Goal: Find specific page/section: Find specific page/section

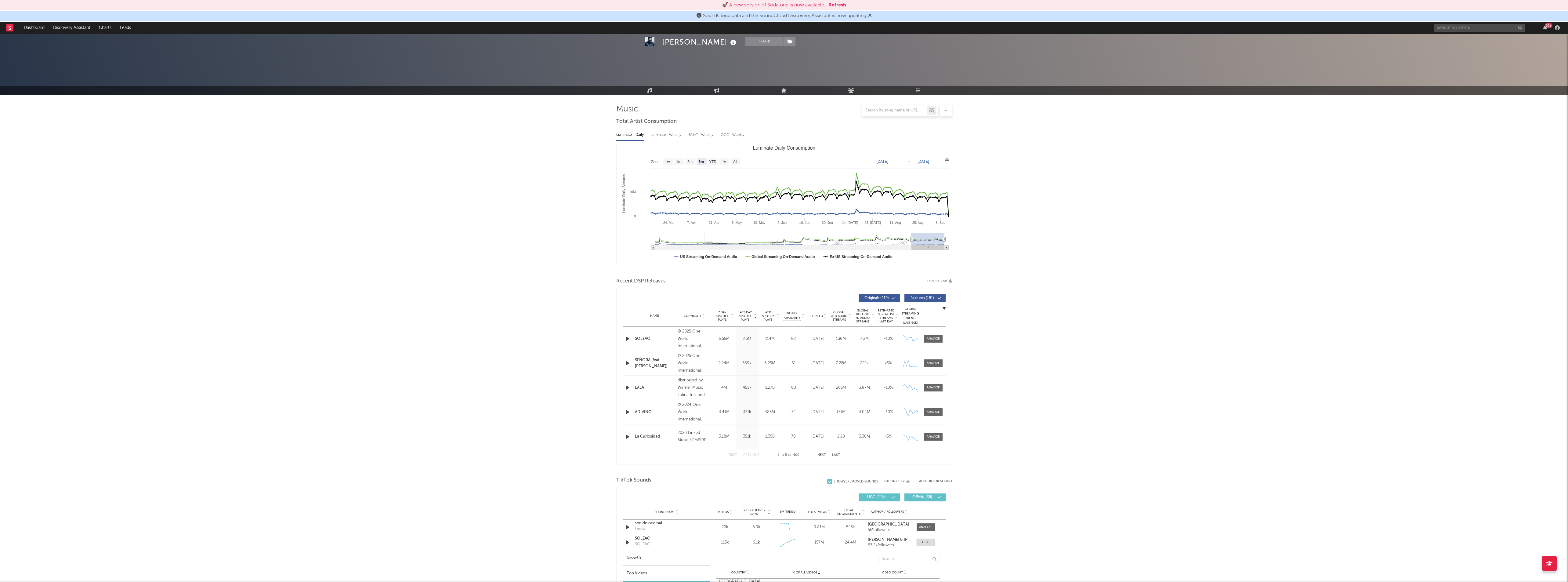
select select "6m"
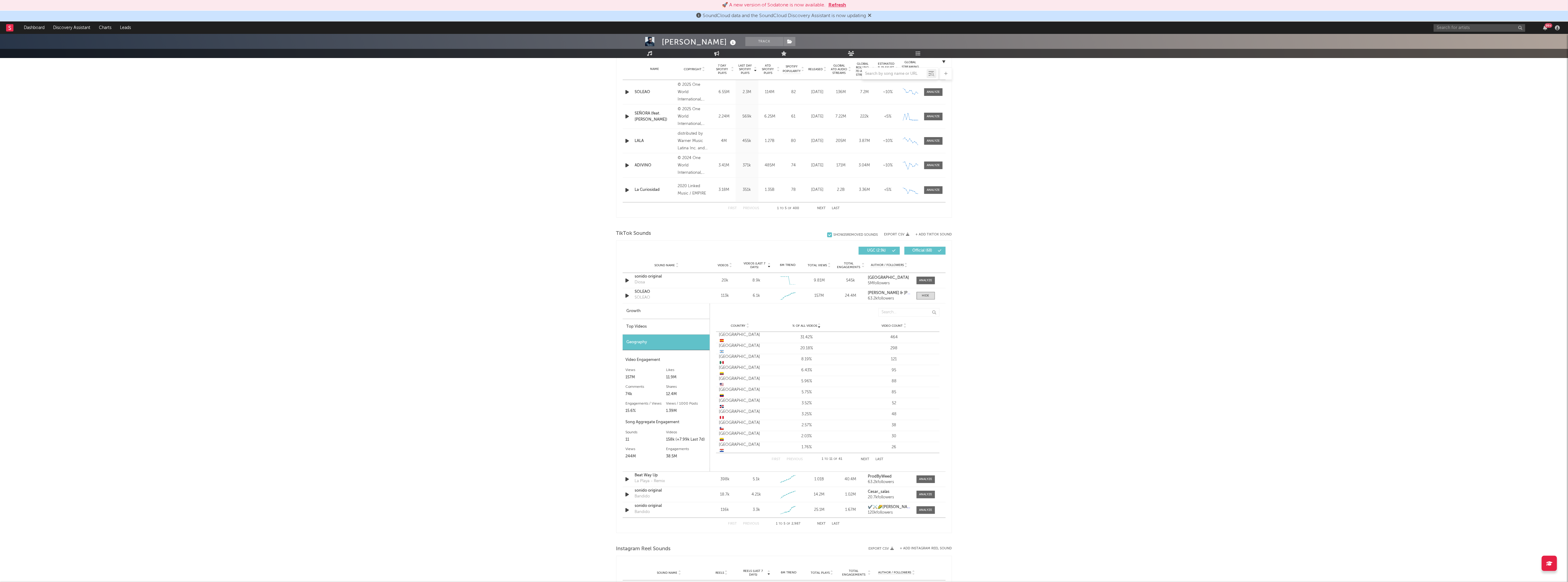
scroll to position [247, 0]
click at [1493, 30] on input "text" at bounding box center [1479, 28] width 91 height 8
type input "[PERSON_NAME]"
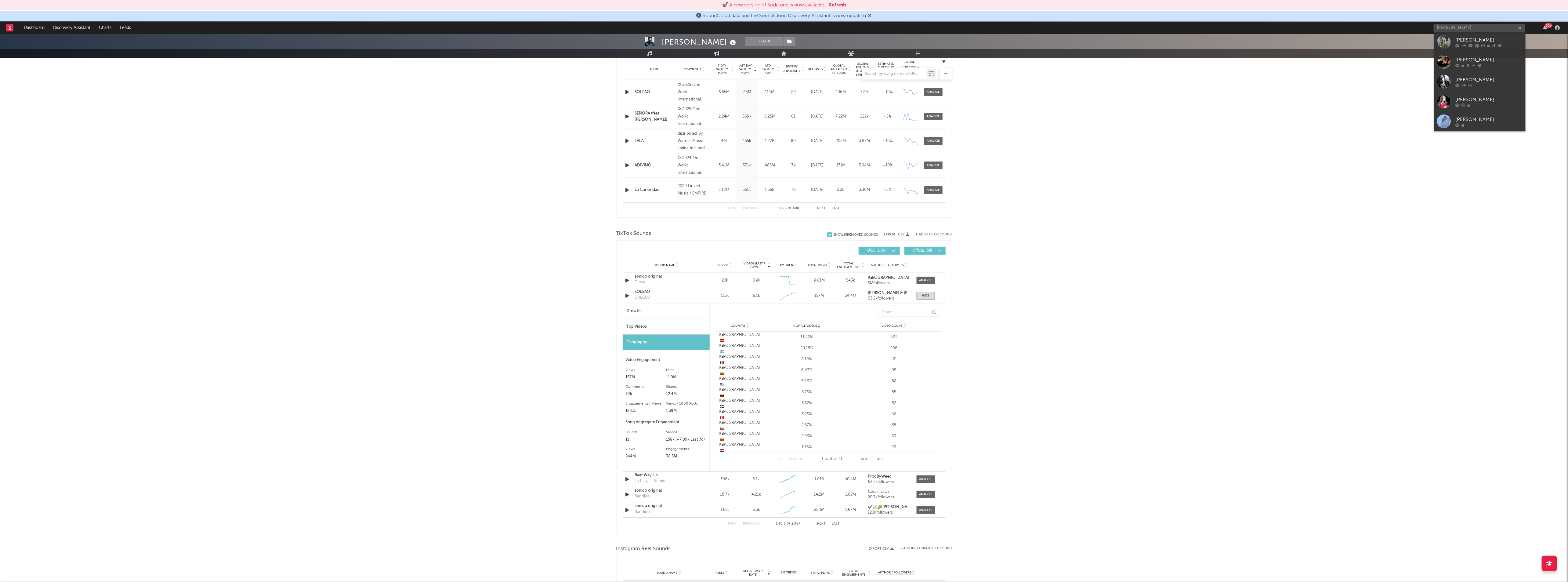
drag, startPoint x: 1466, startPoint y: 44, endPoint x: 1467, endPoint y: 40, distance: 4.1
click at [1466, 44] on div at bounding box center [1489, 46] width 67 height 4
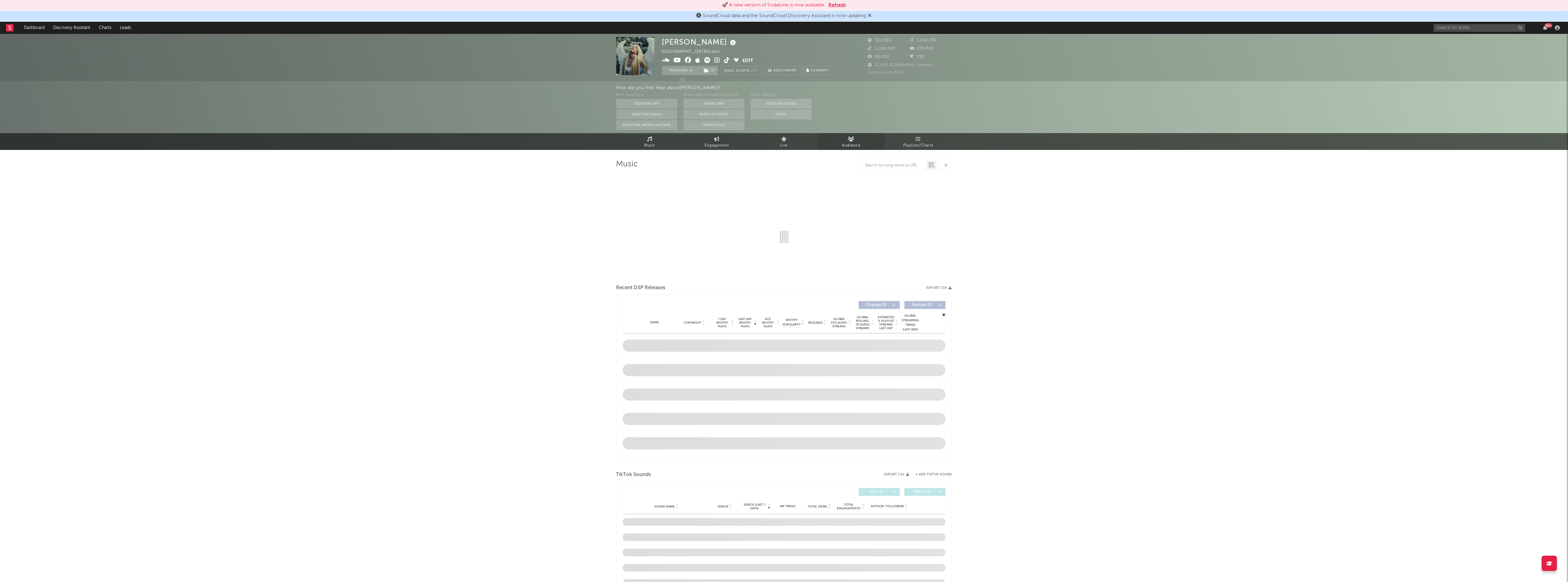
select select "6m"
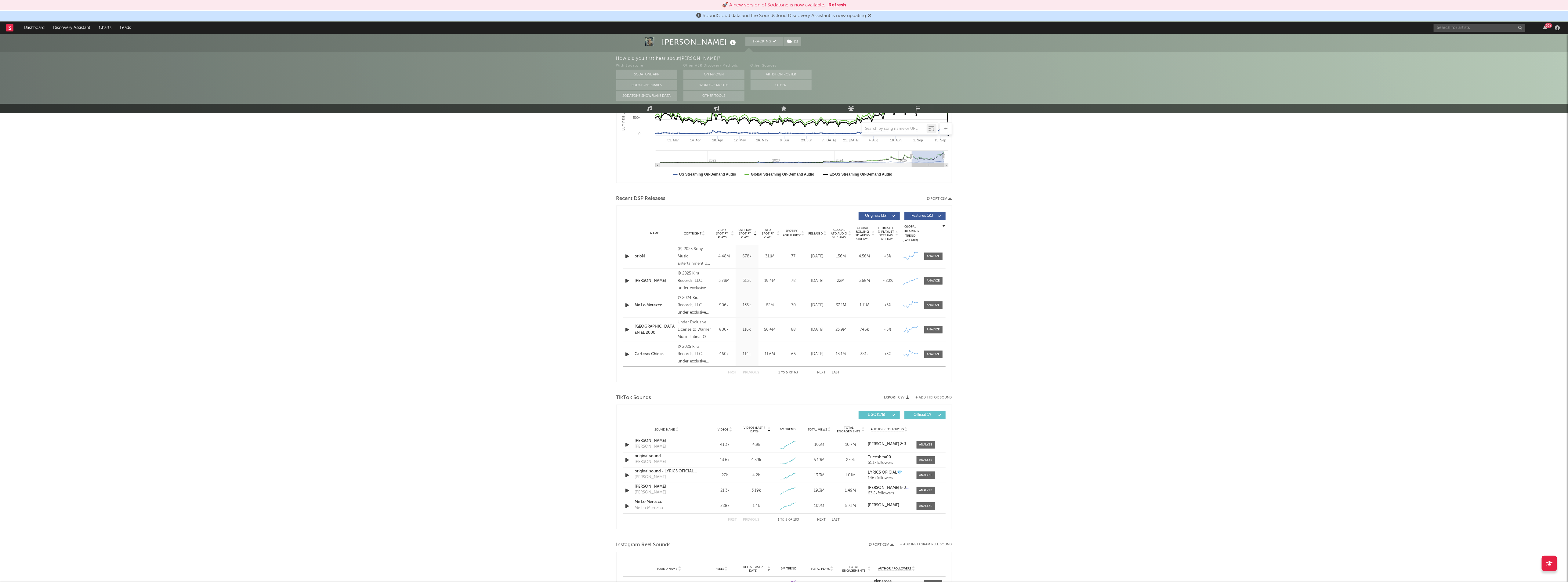
scroll to position [183, 0]
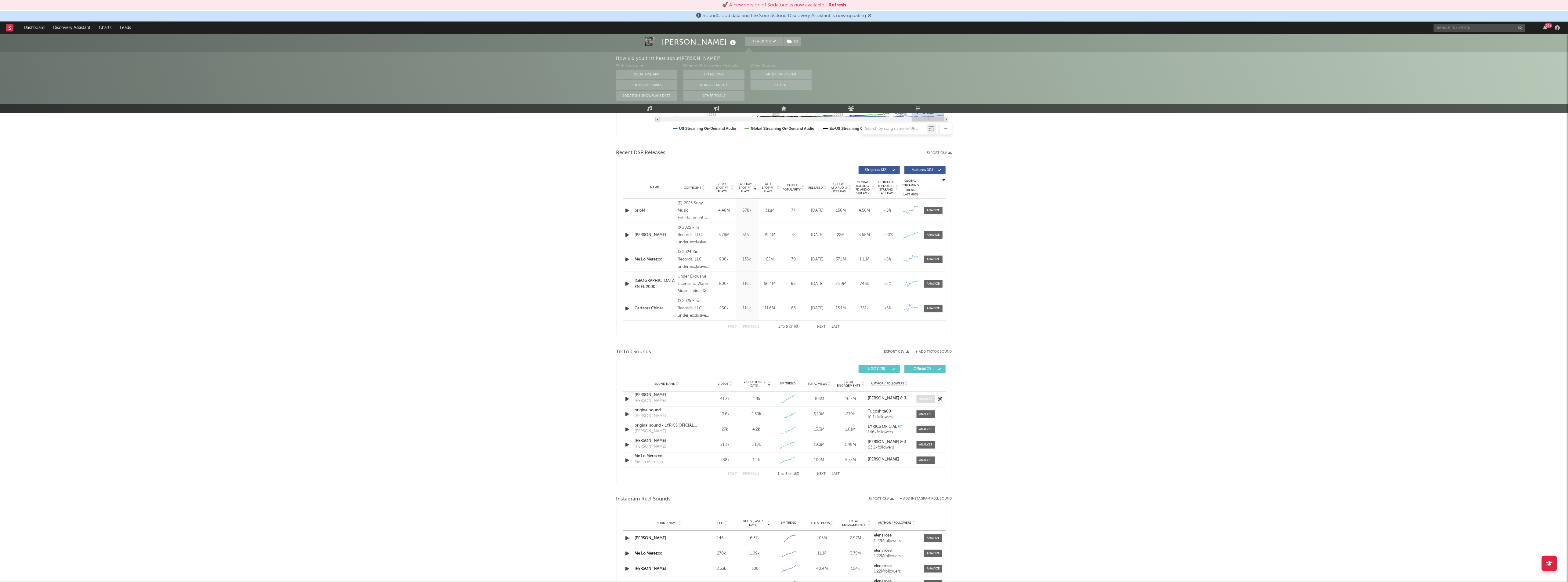
click at [923, 399] on div at bounding box center [926, 399] width 13 height 5
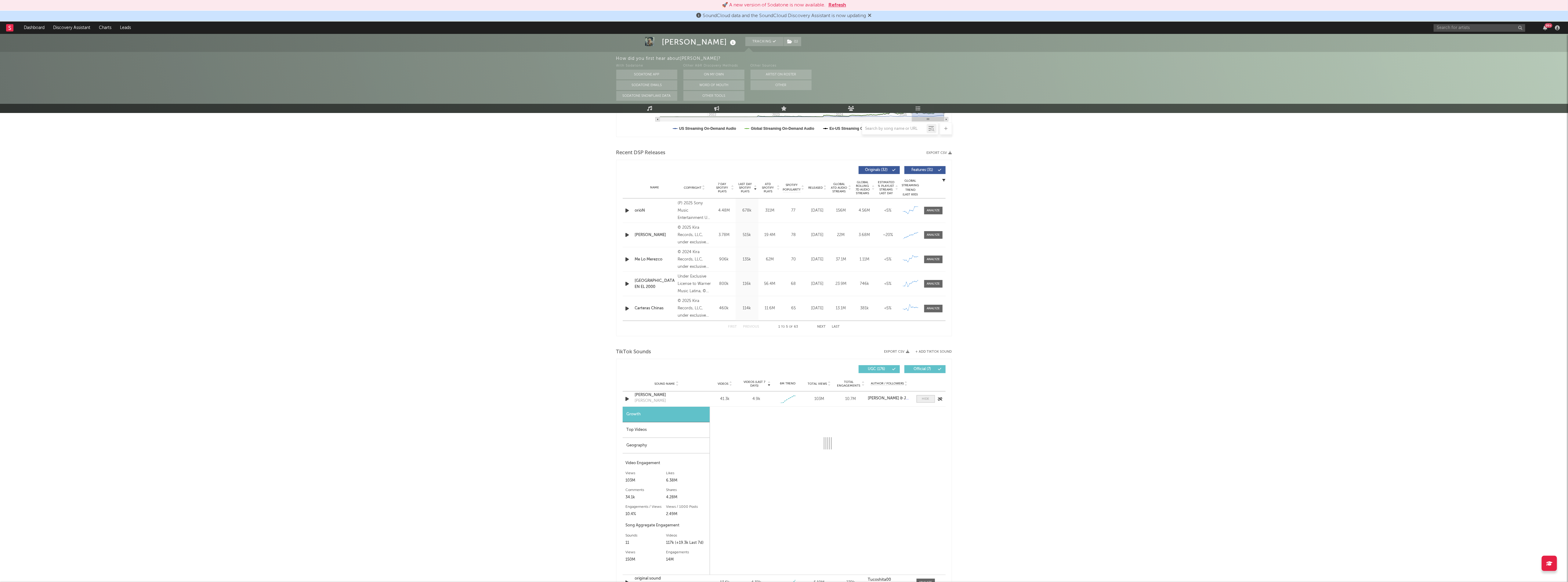
select select "1w"
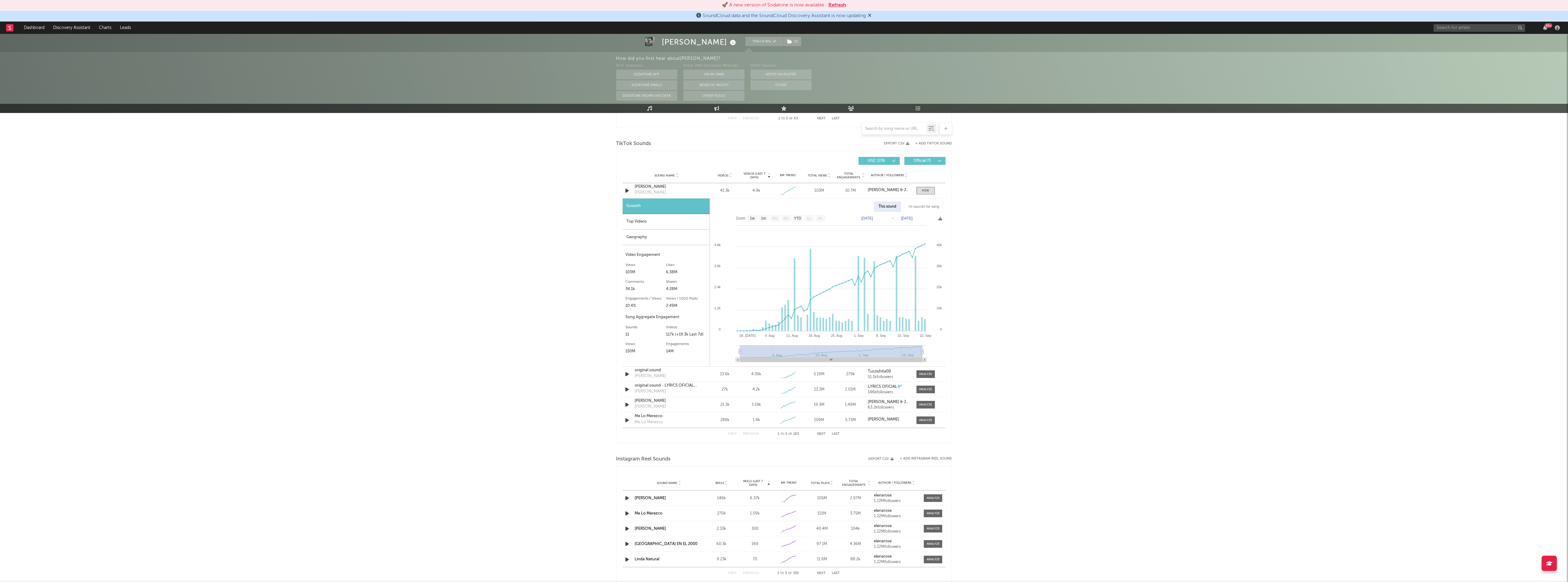
scroll to position [412, 0]
